Goal: Find specific page/section: Find specific page/section

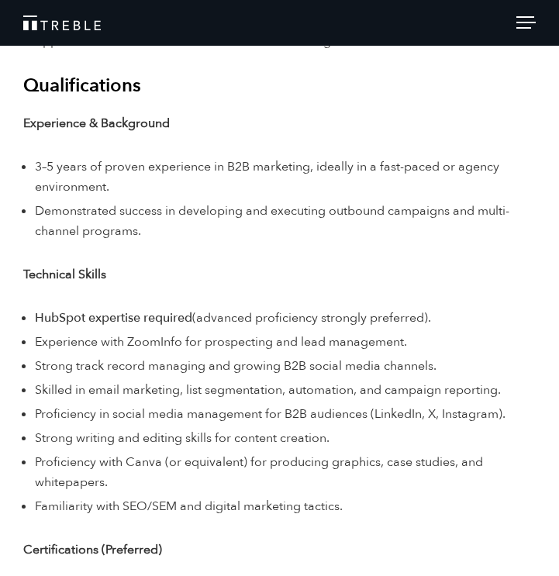
scroll to position [2984, 0]
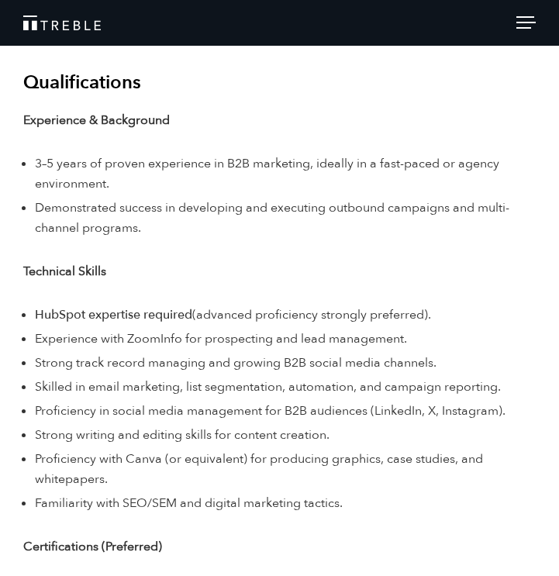
click at [241, 310] on span "(advanced proficiency strongly preferred)." at bounding box center [311, 314] width 239 height 17
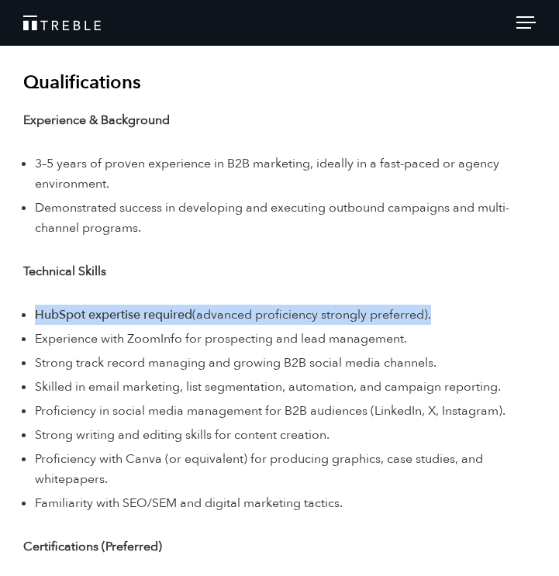
click at [241, 310] on span "(advanced proficiency strongly preferred)." at bounding box center [311, 314] width 239 height 17
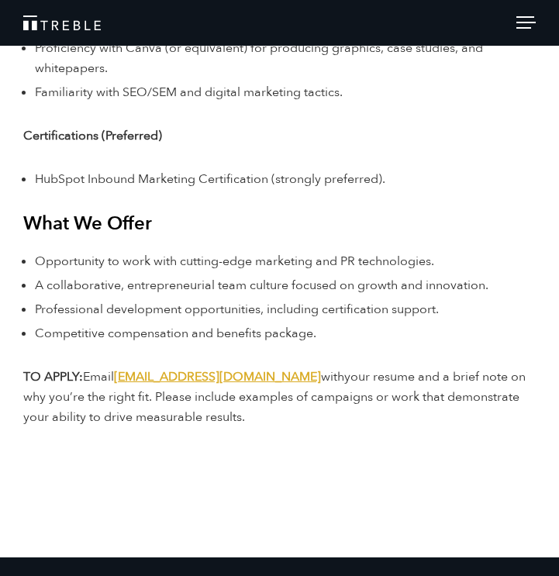
scroll to position [3399, 0]
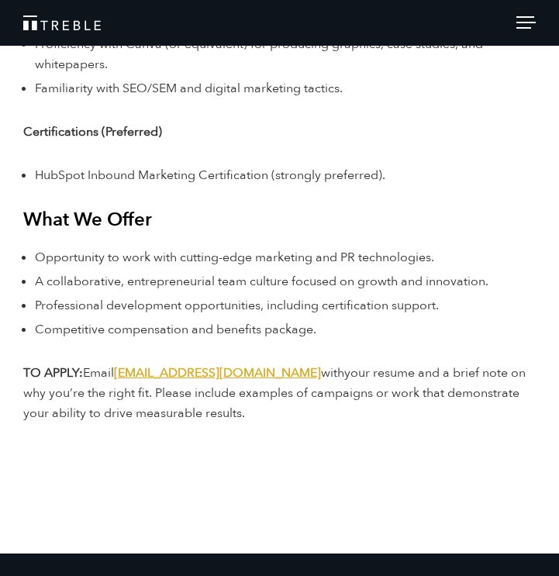
click at [253, 415] on p "TO APPLY: Email [EMAIL_ADDRESS][DOMAIN_NAME] with your resume and a brief note …" at bounding box center [279, 393] width 512 height 60
click at [274, 313] on span "Professional development opportunities, including certification support." at bounding box center [237, 305] width 404 height 17
click at [268, 323] on span "Competitive compensation and benefits package." at bounding box center [175, 329] width 281 height 17
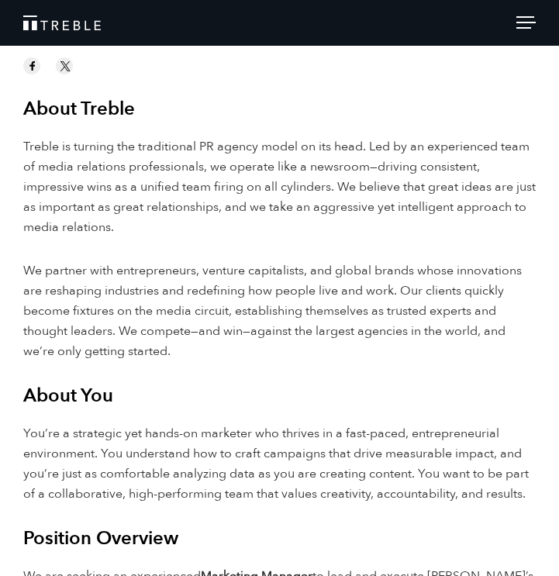
scroll to position [279, 0]
